Goal: Transaction & Acquisition: Purchase product/service

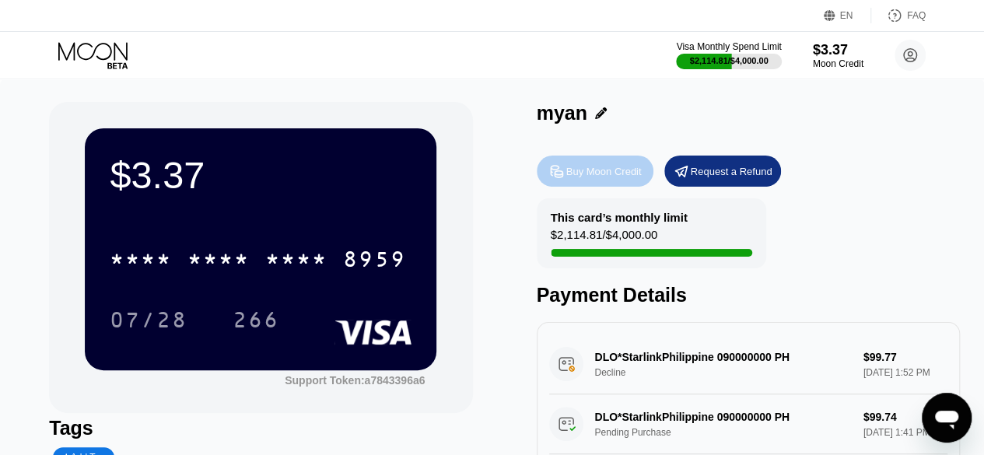
click at [560, 178] on icon at bounding box center [556, 171] width 16 height 16
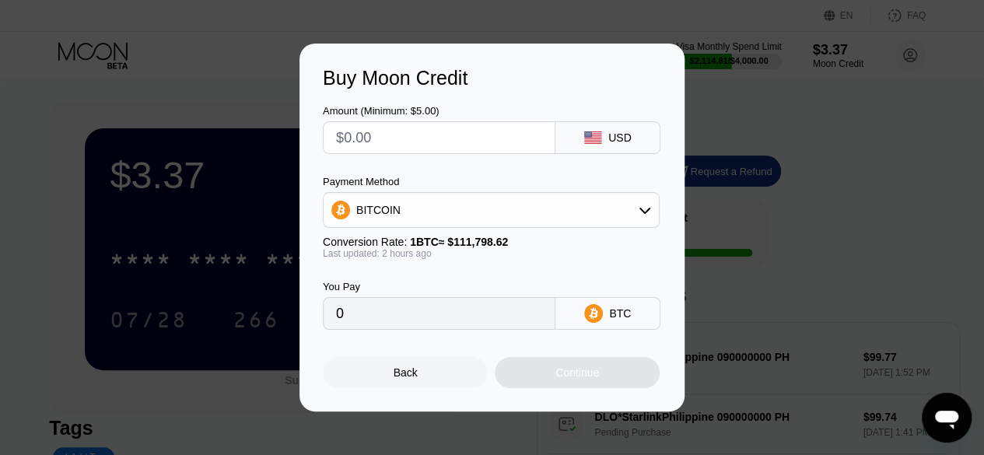
click at [471, 131] on input "text" at bounding box center [439, 137] width 206 height 31
type input "$2"
type input "0.00001791"
type input "$20"
type input "0.00017905"
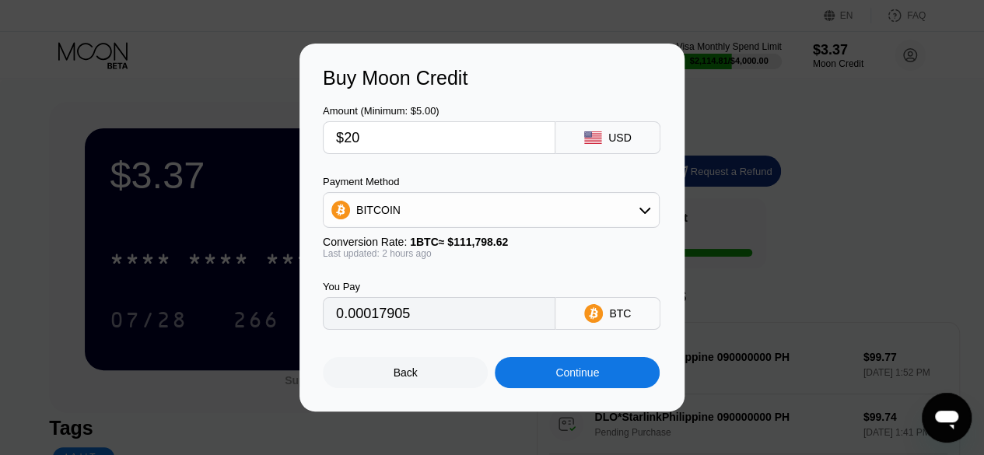
type input "$202"
type input "0.00180833"
type input "$202"
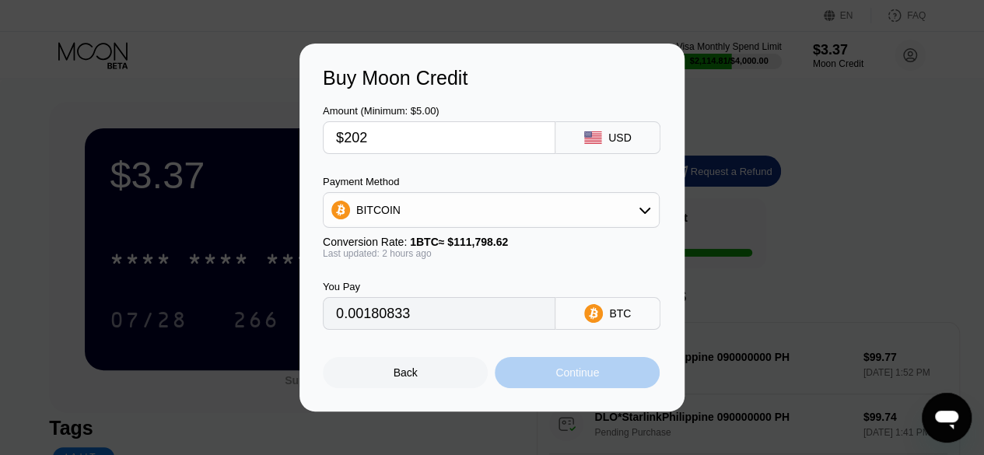
click at [555, 386] on div "Continue" at bounding box center [577, 372] width 165 height 31
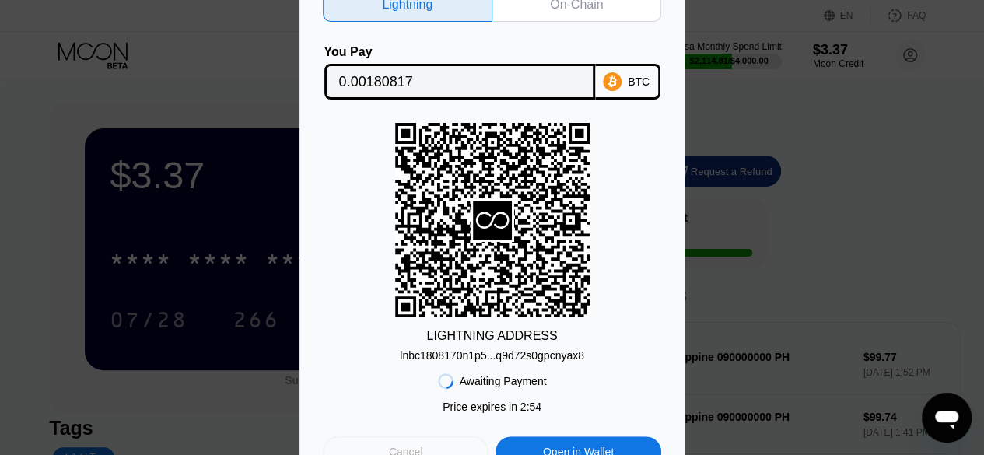
click at [398, 447] on div "Cancel" at bounding box center [406, 451] width 166 height 31
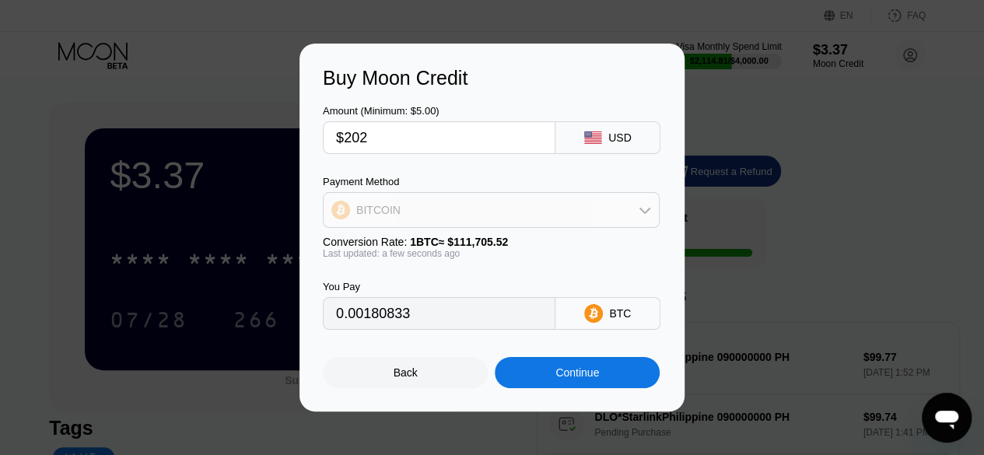
click at [475, 222] on div "BITCOIN" at bounding box center [491, 209] width 335 height 31
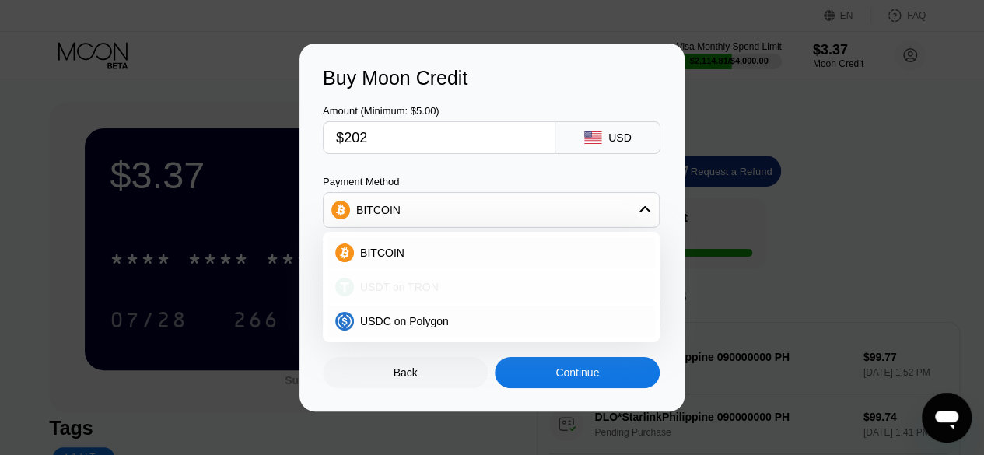
click at [461, 281] on div "USDT on TRON" at bounding box center [500, 287] width 293 height 12
type input "204.04"
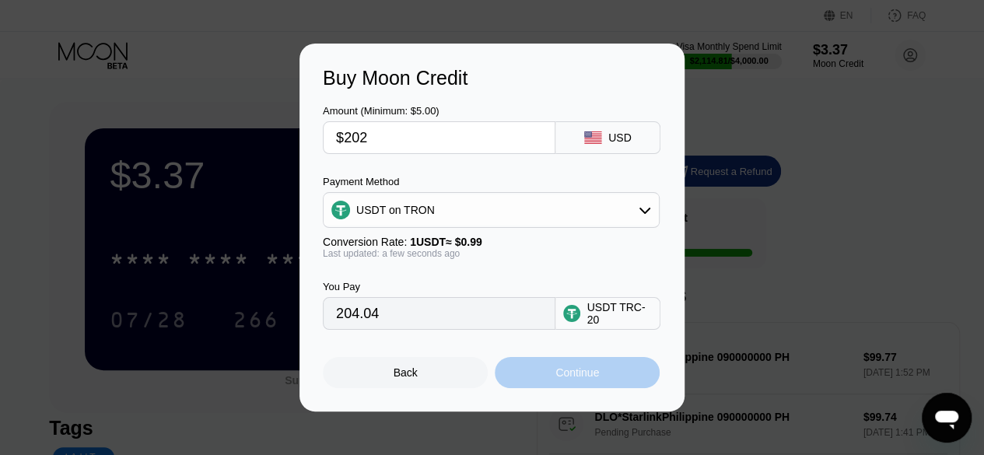
click at [518, 385] on div "Continue" at bounding box center [577, 372] width 165 height 31
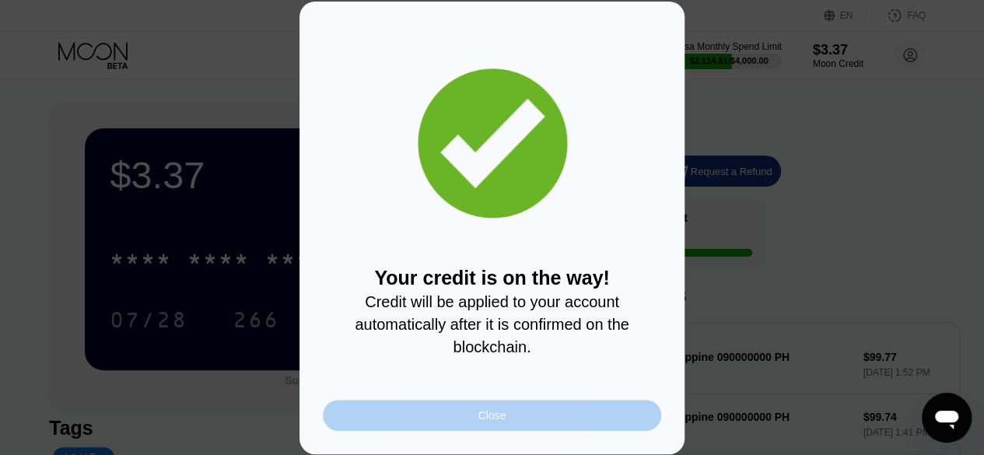
click at [526, 407] on div "Close" at bounding box center [492, 415] width 338 height 31
